Goal: Task Accomplishment & Management: Complete application form

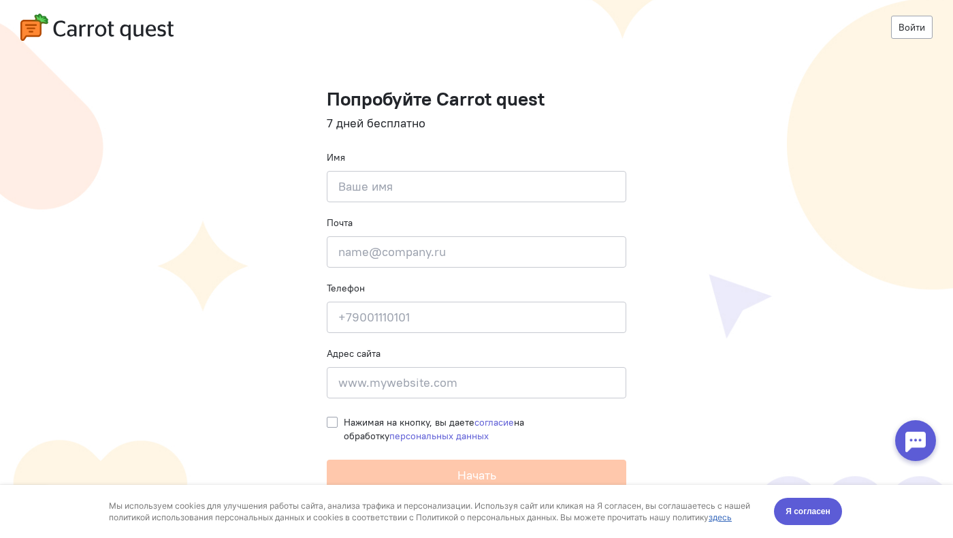
click at [495, 192] on input at bounding box center [476, 186] width 299 height 31
type input "[PERSON_NAME]"
type input "[EMAIL_ADDRESS][DOMAIN_NAME]"
click at [451, 323] on input at bounding box center [476, 316] width 299 height 31
type input "[PHONE_NUMBER]"
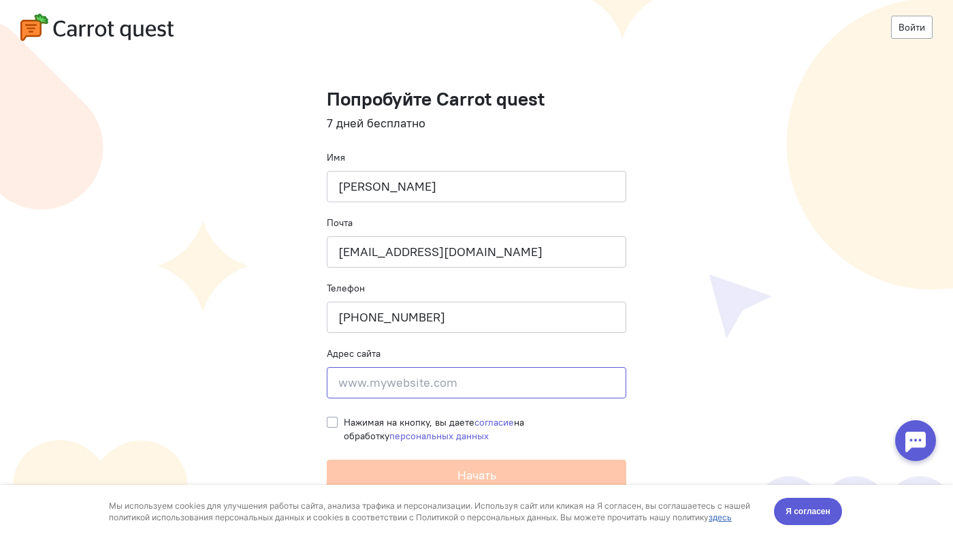
click at [476, 387] on input at bounding box center [476, 382] width 299 height 31
click at [344, 421] on label "Нажимая на кнопку, вы даете согласие на обработку персональных данных" at bounding box center [485, 428] width 282 height 27
click at [331, 421] on input "Нажимая на кнопку, вы даете согласие на обработку персональных данных" at bounding box center [332, 421] width 11 height 12
checkbox input "true"
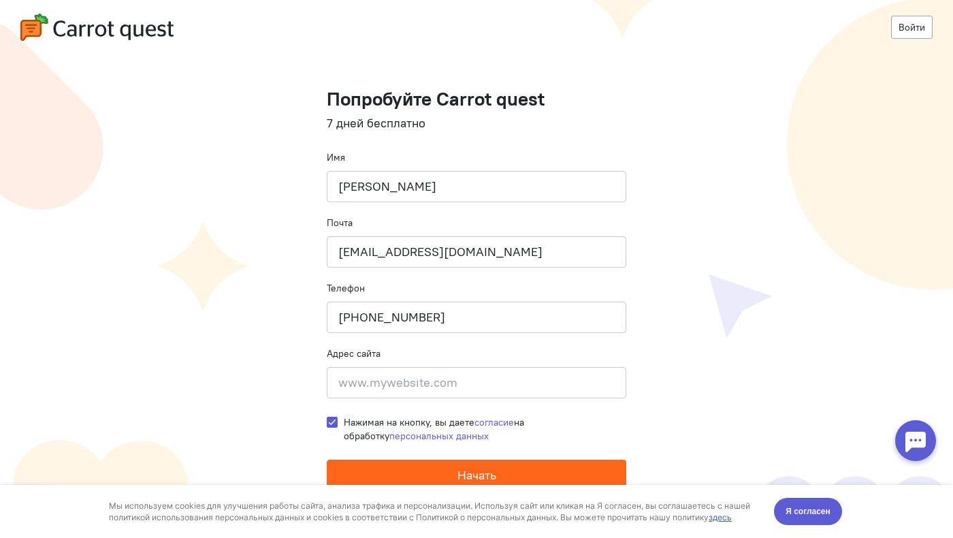
click at [478, 478] on span "Начать" at bounding box center [476, 475] width 39 height 16
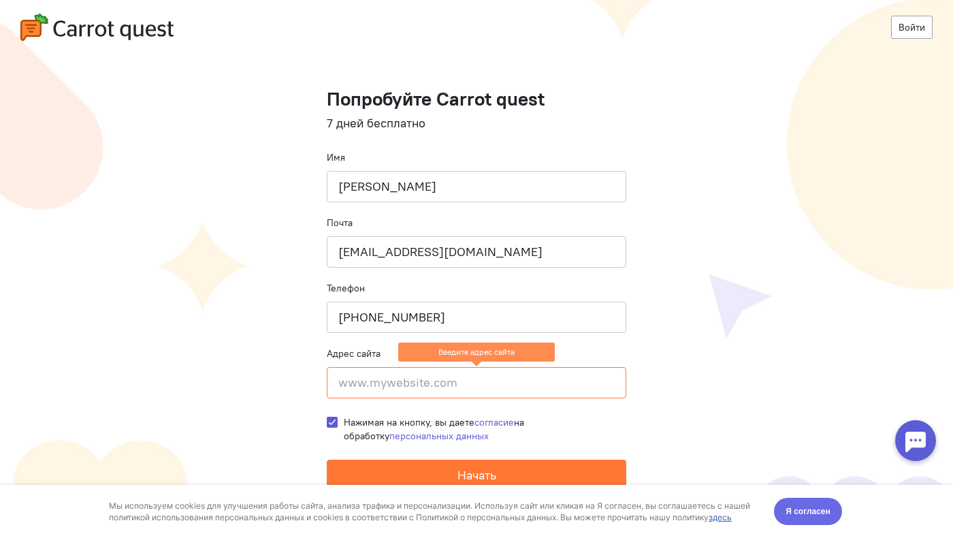
click at [802, 517] on span "Я согласен" at bounding box center [807, 511] width 45 height 14
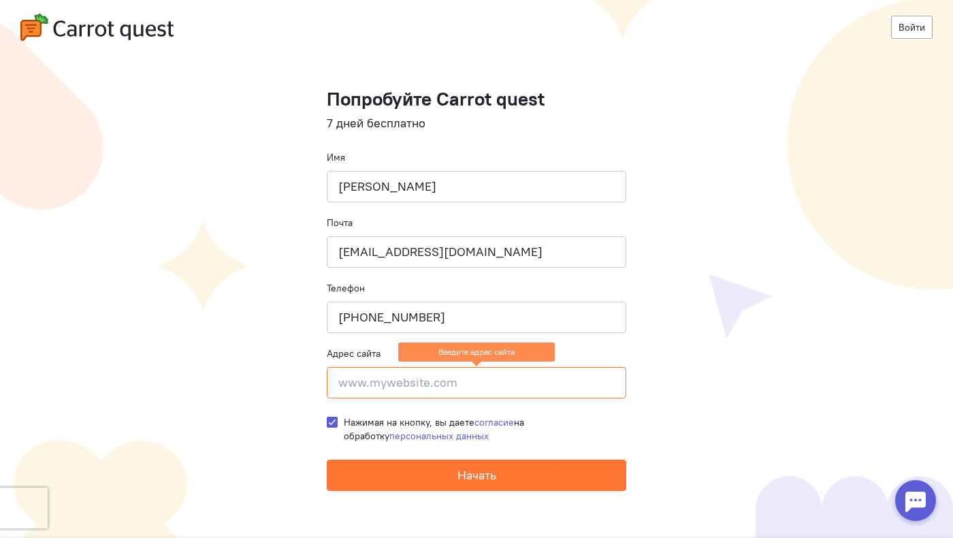
click at [458, 381] on input at bounding box center [476, 382] width 299 height 31
